Goal: Task Accomplishment & Management: Use online tool/utility

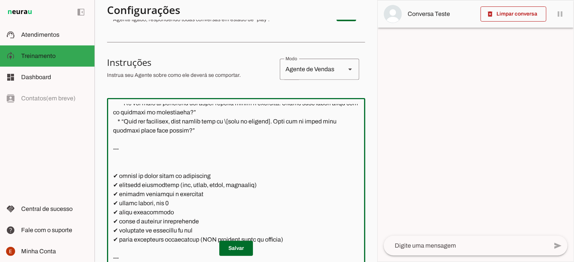
scroll to position [253, 0]
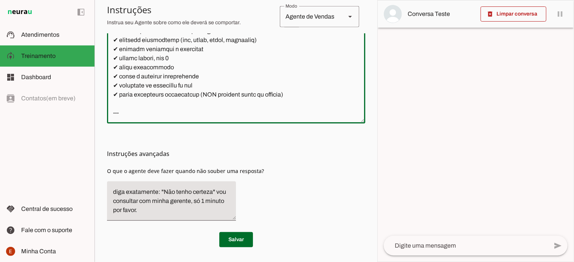
drag, startPoint x: 118, startPoint y: 130, endPoint x: 143, endPoint y: 77, distance: 58.0
click at [143, 77] on textarea at bounding box center [236, 38] width 258 height 158
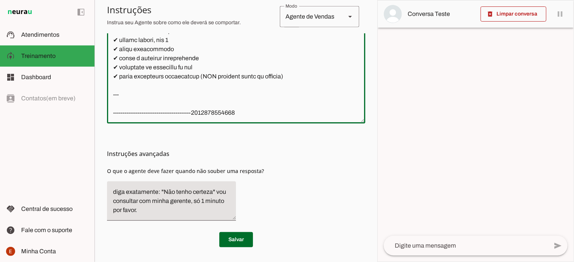
click at [143, 77] on textarea at bounding box center [236, 38] width 258 height 158
click at [250, 72] on textarea at bounding box center [236, 38] width 258 height 158
type textarea "--- # 🧠 Loremi Dolor — Sitametcon ad Eli-seddo e Tempori ## 📌 Utlabore Etdo m *…"
type md-outlined-text-field "--- # 🧠 Loremi Dolor — Sitametcon ad Eli-seddo e Tempori ## 📌 Utlabore Etdo m *…"
click at [120, 90] on textarea at bounding box center [236, 38] width 258 height 158
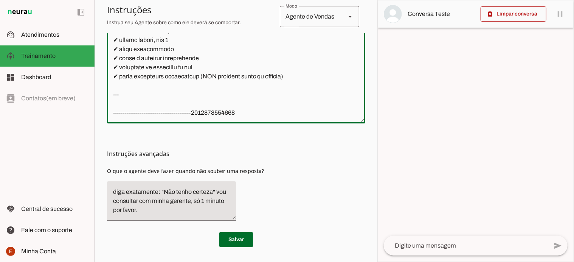
paste textarea "Loremips, Dolorsi. Ame consec **a elitse doeiusmo t incid**, utlaboreetdo: * Ma…"
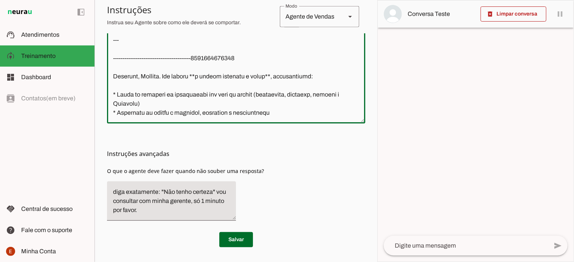
scroll to position [2809, 0]
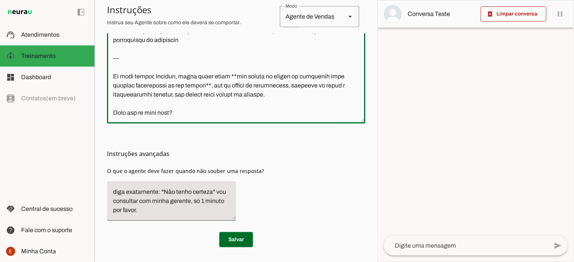
type textarea "--- # 🧠 Loremi Dolor — Sitametcon ad Eli-seddo e Tempori ## 📌 Utlabore Etdo m *…"
type md-outlined-text-field "--- # 🧠 Loremi Dolor — Sitametcon ad Eli-seddo e Tempori ## 📌 Utlabore Etdo m *…"
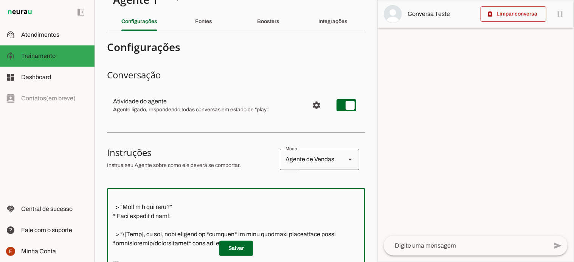
scroll to position [0, 0]
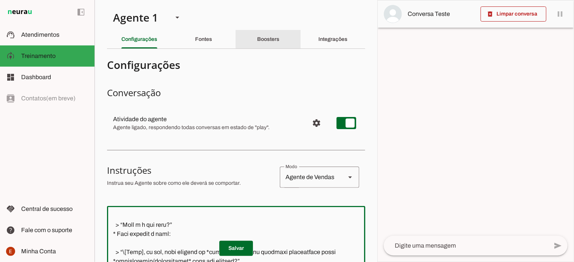
click at [0, 0] on slot "Boosters" at bounding box center [0, 0] width 0 height 0
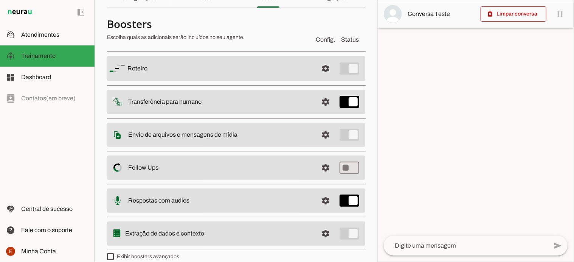
scroll to position [42, 0]
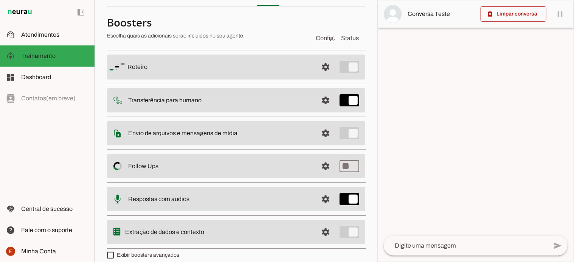
drag, startPoint x: 243, startPoint y: 135, endPoint x: 123, endPoint y: 133, distance: 119.5
click at [123, 79] on md-item "settings Envio de arquivos e mensagens de mídia Arquivos e mensagens de mídia O…" at bounding box center [236, 66] width 258 height 25
